Goal: Task Accomplishment & Management: Manage account settings

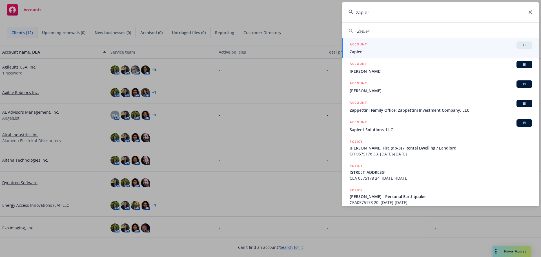
type input "zapier"
click at [376, 43] on div "ACCOUNT TR" at bounding box center [441, 44] width 183 height 7
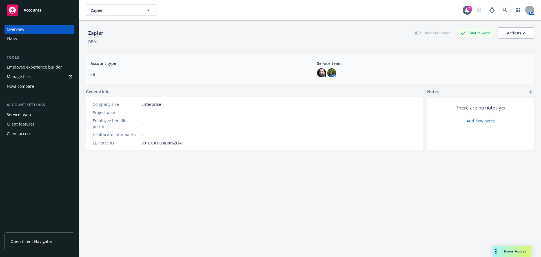
click at [27, 243] on span "Open Client Navigator" at bounding box center [31, 241] width 42 height 6
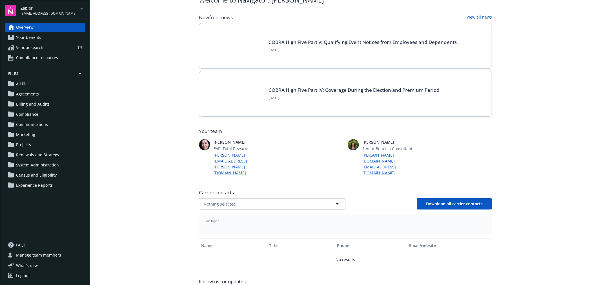
scroll to position [58, 0]
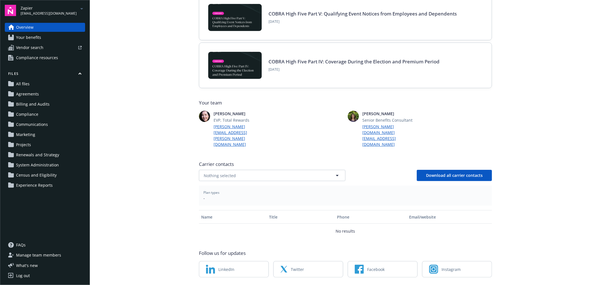
click at [148, 119] on main "Welcome to Navigator , Simranjit Newfront news View all news COBRA High Five Pa…" at bounding box center [345, 142] width 511 height 285
click at [173, 221] on main "Welcome to Navigator , Simranjit Newfront news View all news COBRA High Five Pa…" at bounding box center [345, 142] width 511 height 285
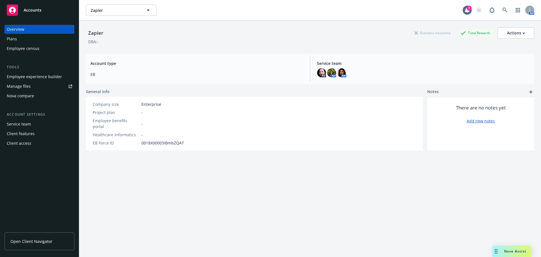
click at [36, 237] on link "Open Client Navigator" at bounding box center [40, 241] width 70 height 18
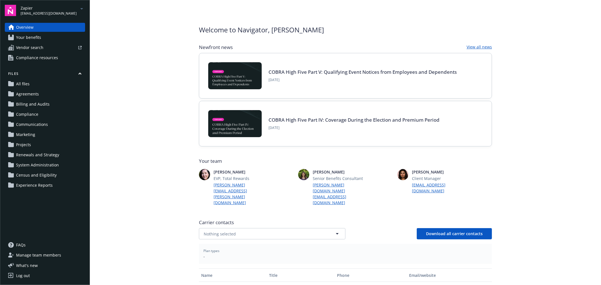
click at [43, 256] on span "Manage team members" at bounding box center [38, 255] width 45 height 9
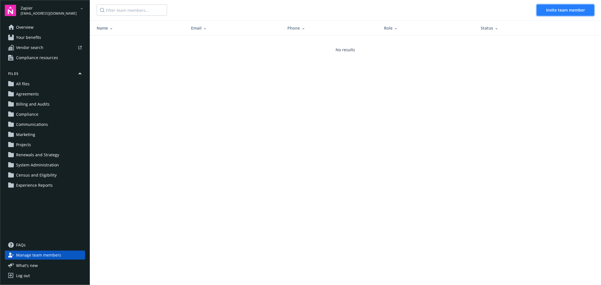
click at [559, 12] on span "Invite team member" at bounding box center [565, 9] width 39 height 5
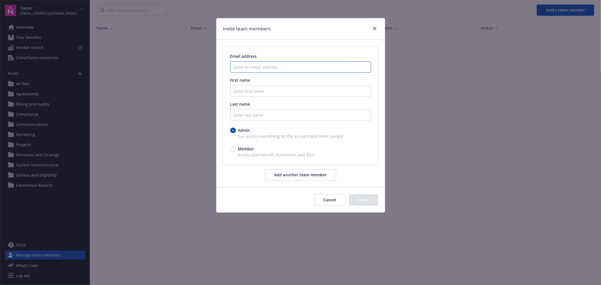
click at [245, 68] on input "Enter an email address" at bounding box center [300, 66] width 141 height 11
paste input "[PERSON_NAME][EMAIL_ADDRESS][PERSON_NAME][DOMAIN_NAME]"
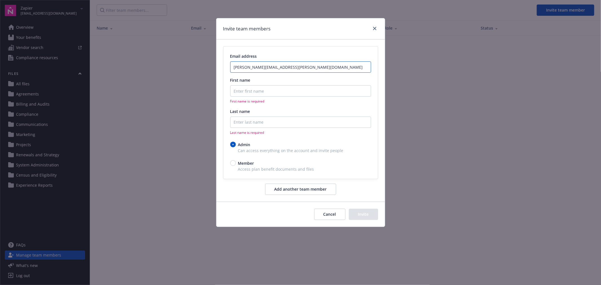
type input "[PERSON_NAME][EMAIL_ADDRESS][PERSON_NAME][DOMAIN_NAME]"
click at [262, 92] on input "First name" at bounding box center [300, 90] width 141 height 11
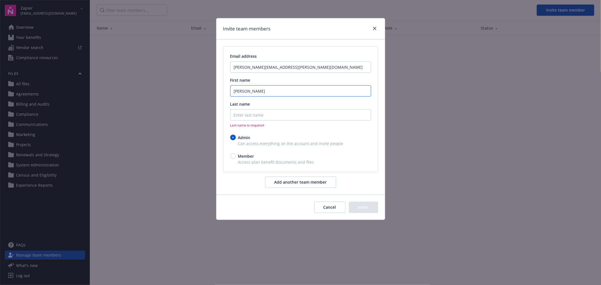
type input "[PERSON_NAME]"
click at [261, 112] on input "Last name" at bounding box center [300, 114] width 141 height 11
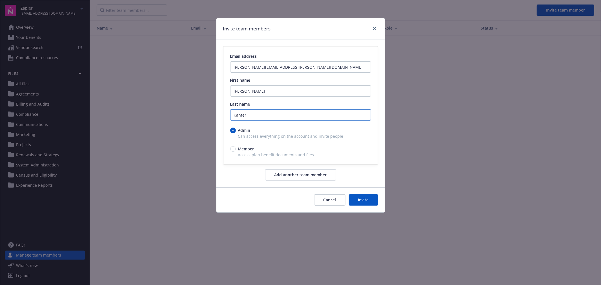
type input "Kanter"
click at [235, 147] on div "Member" at bounding box center [300, 149] width 141 height 6
click at [235, 147] on input "Member" at bounding box center [233, 149] width 6 height 6
radio input "true"
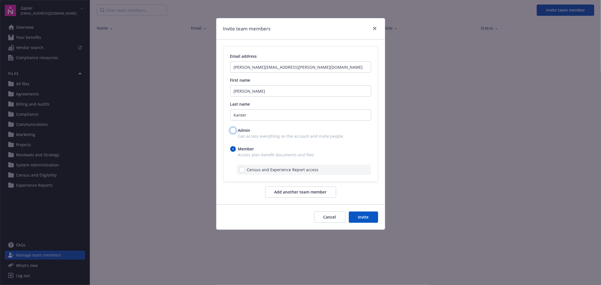
click at [231, 130] on input "Admin" at bounding box center [233, 131] width 6 height 6
radio input "true"
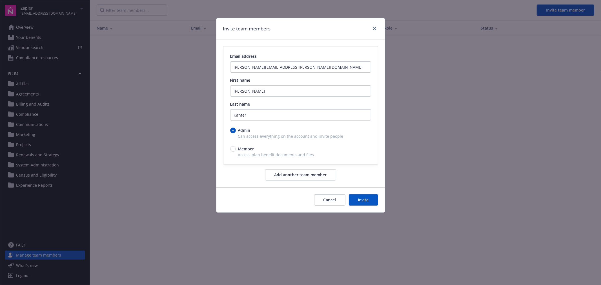
click at [360, 200] on button "Invite" at bounding box center [363, 199] width 29 height 11
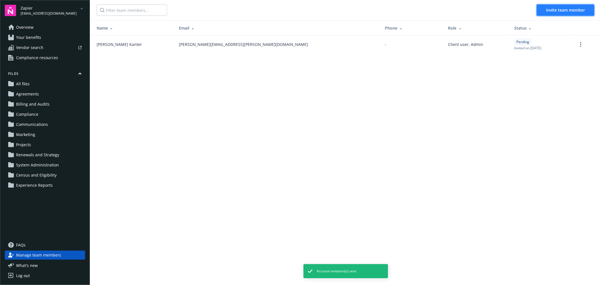
click at [564, 9] on span "Invite team member" at bounding box center [565, 9] width 39 height 5
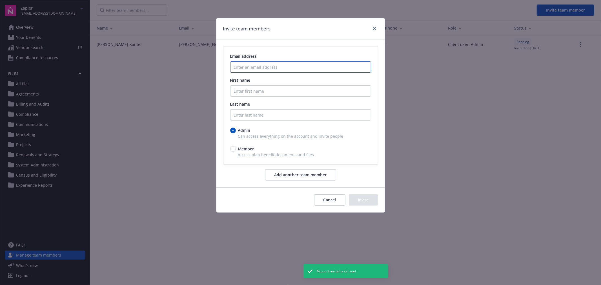
click at [246, 68] on input "Enter an email address" at bounding box center [300, 66] width 141 height 11
paste input "daniela.kutlaca@zapier.com"
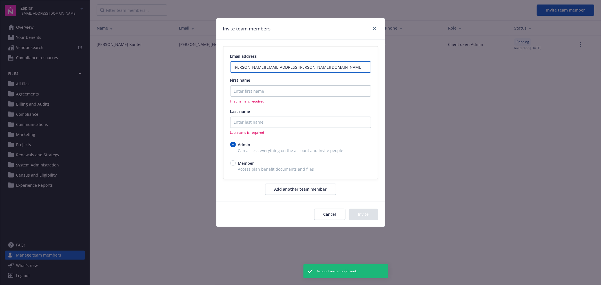
type input "daniela.kutlaca@zapier.com"
click at [250, 89] on input "First name" at bounding box center [300, 90] width 141 height 11
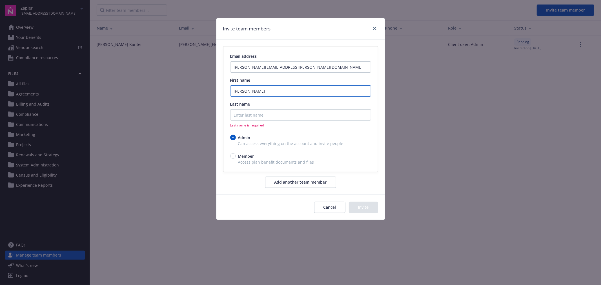
type input "Daniela"
click at [268, 117] on input "Last name" at bounding box center [300, 114] width 141 height 11
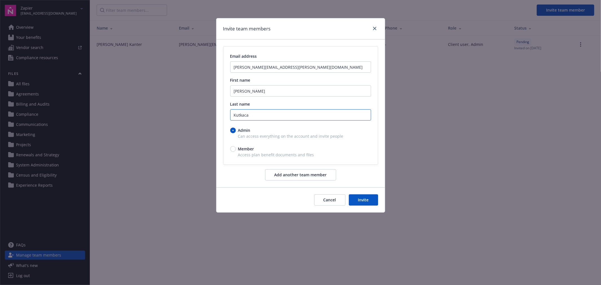
drag, startPoint x: 245, startPoint y: 115, endPoint x: 260, endPoint y: 116, distance: 15.9
click at [260, 116] on input "Kutkaca" at bounding box center [300, 114] width 141 height 11
type input "Kutlaca"
click at [248, 190] on div "Cancel Invite" at bounding box center [300, 199] width 168 height 25
click at [359, 199] on button "Invite" at bounding box center [363, 199] width 29 height 11
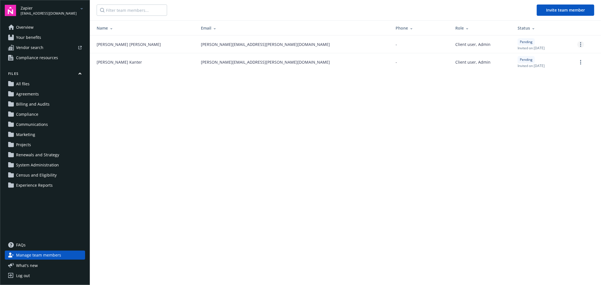
click at [579, 47] on link "more" at bounding box center [580, 44] width 7 height 7
click at [512, 155] on main "Invite team member Name Email Phone Role Status Daniela Kutlaca daniela.kutlaca…" at bounding box center [345, 142] width 511 height 285
click at [396, 44] on span "-" at bounding box center [396, 44] width 1 height 6
click at [410, 29] on icon at bounding box center [411, 28] width 3 height 4
click at [582, 42] on link "more" at bounding box center [580, 44] width 7 height 7
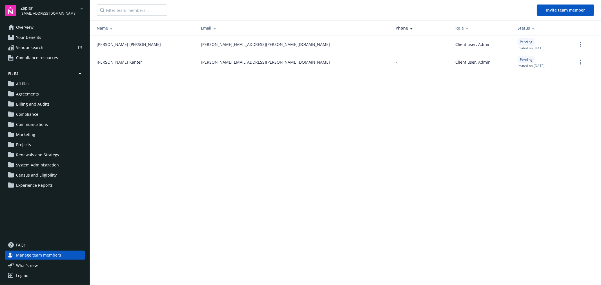
click at [490, 158] on main "Invite team member Name Email Phone Role Status Daniela Kutlaca daniela.kutlaca…" at bounding box center [345, 142] width 511 height 285
